Goal: Information Seeking & Learning: Learn about a topic

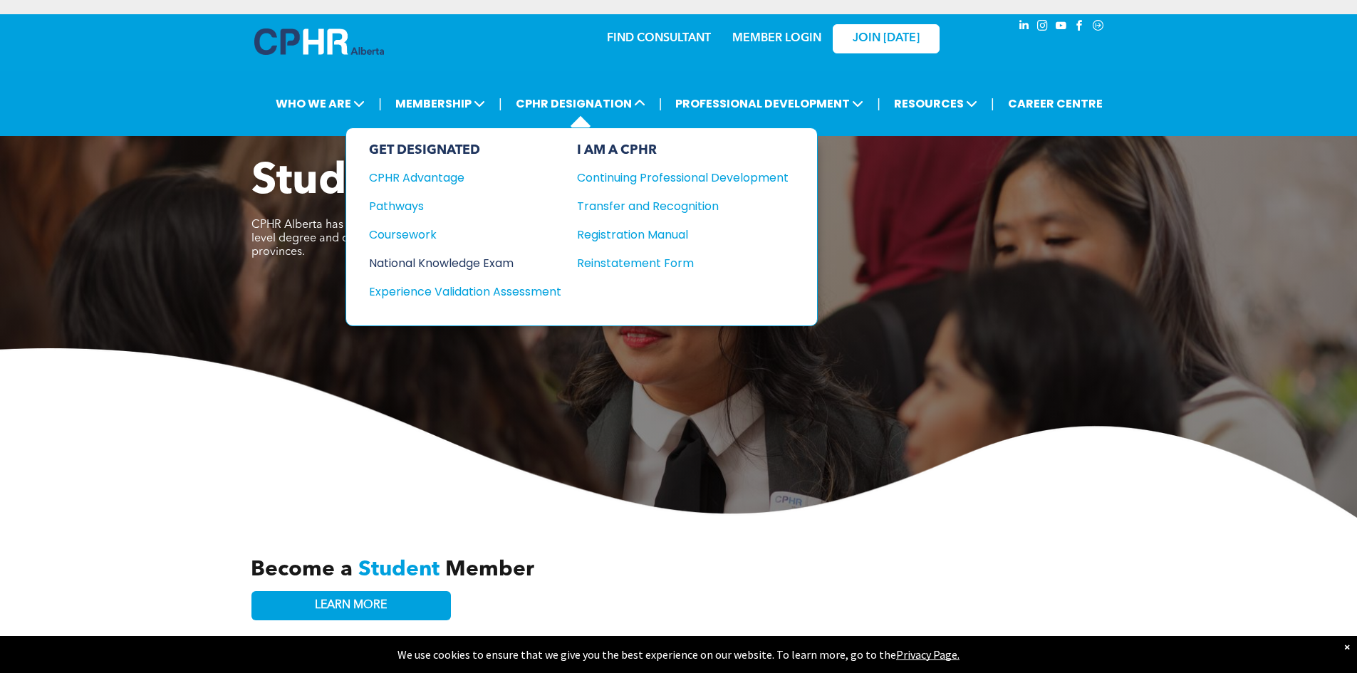
click at [444, 267] on div "National Knowledge Exam" at bounding box center [455, 263] width 173 height 18
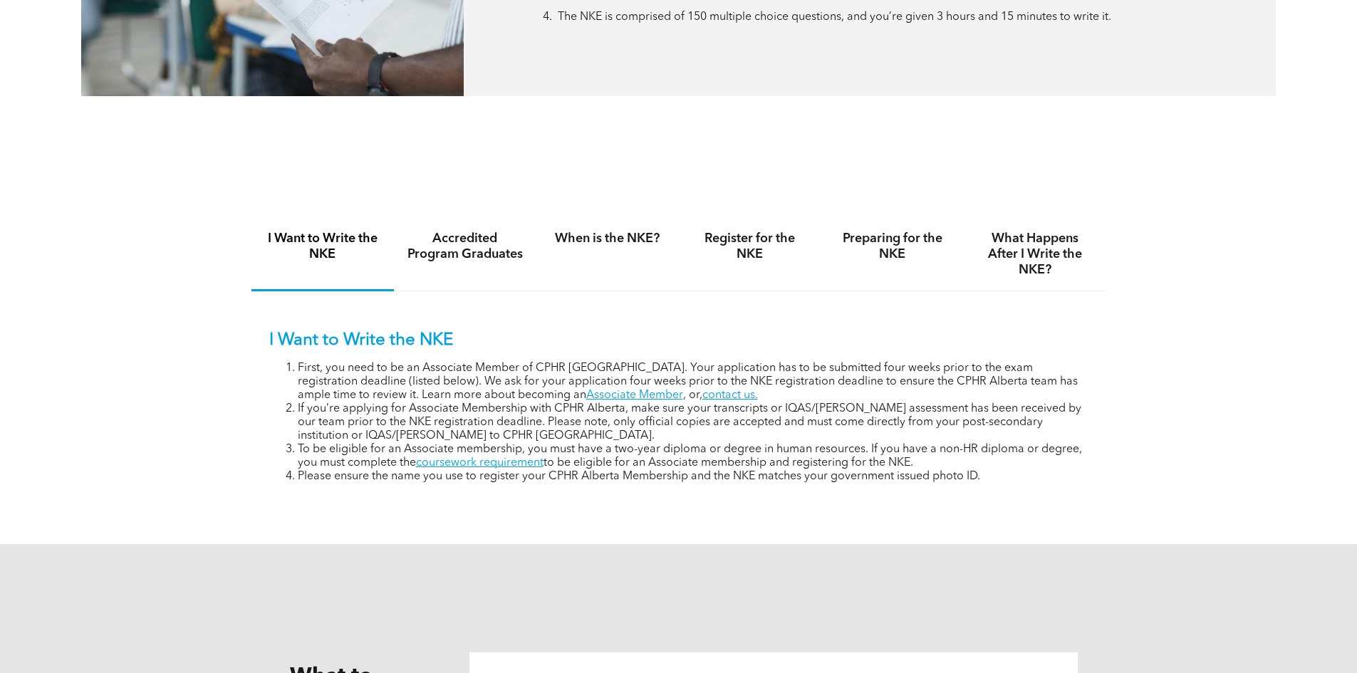
scroll to position [855, 0]
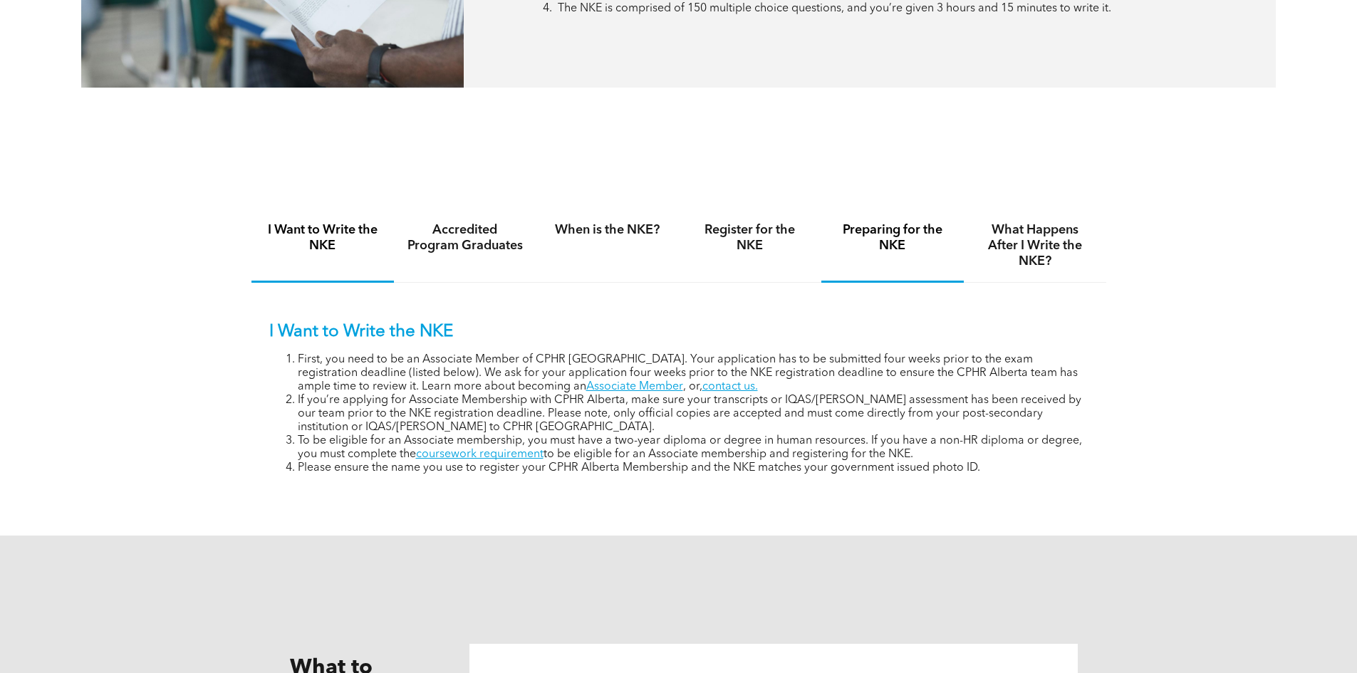
click at [894, 237] on h4 "Preparing for the NKE" at bounding box center [892, 237] width 117 height 31
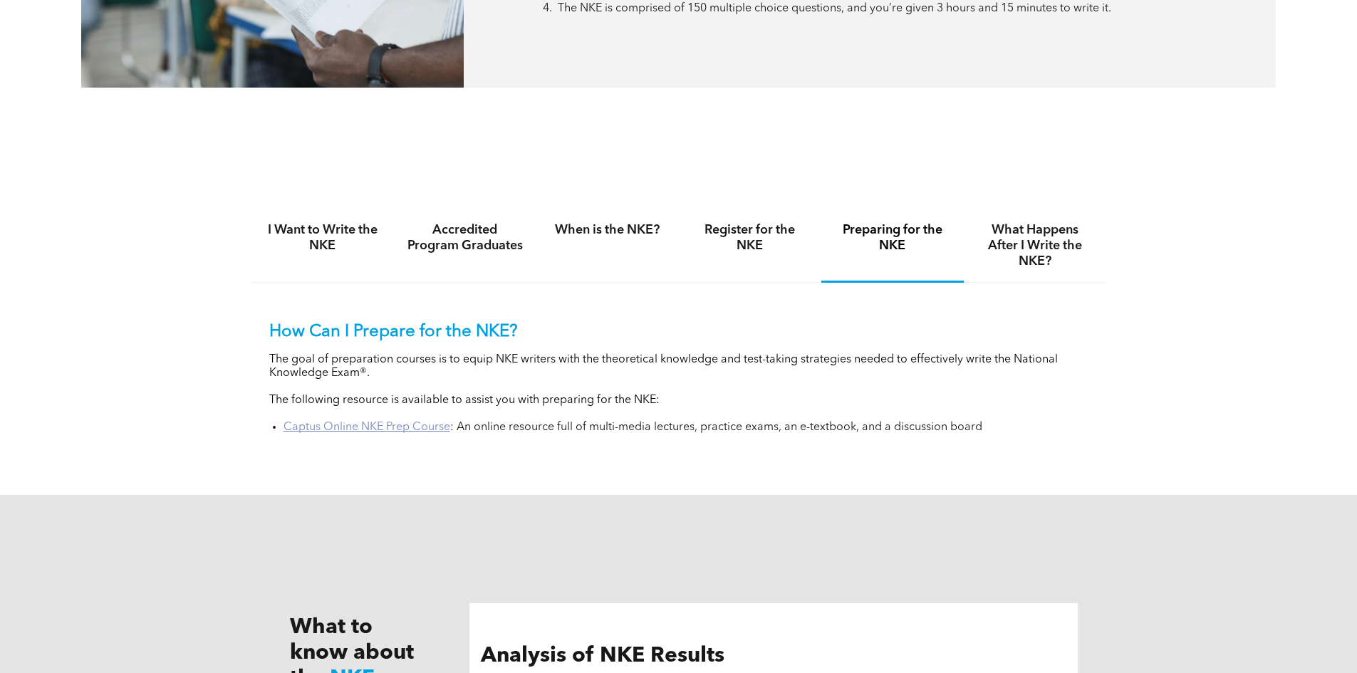
click at [405, 427] on link "Captus Online NKE Prep Course" at bounding box center [367, 427] width 167 height 11
